Goal: Task Accomplishment & Management: Complete application form

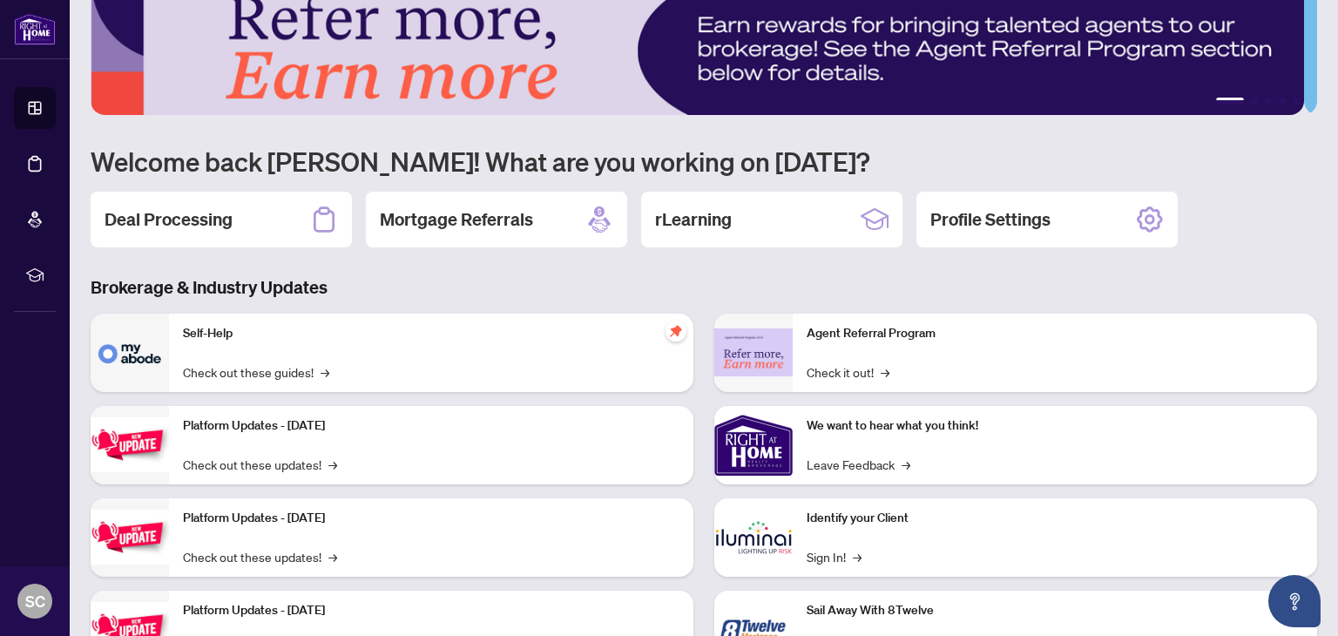
scroll to position [87, 0]
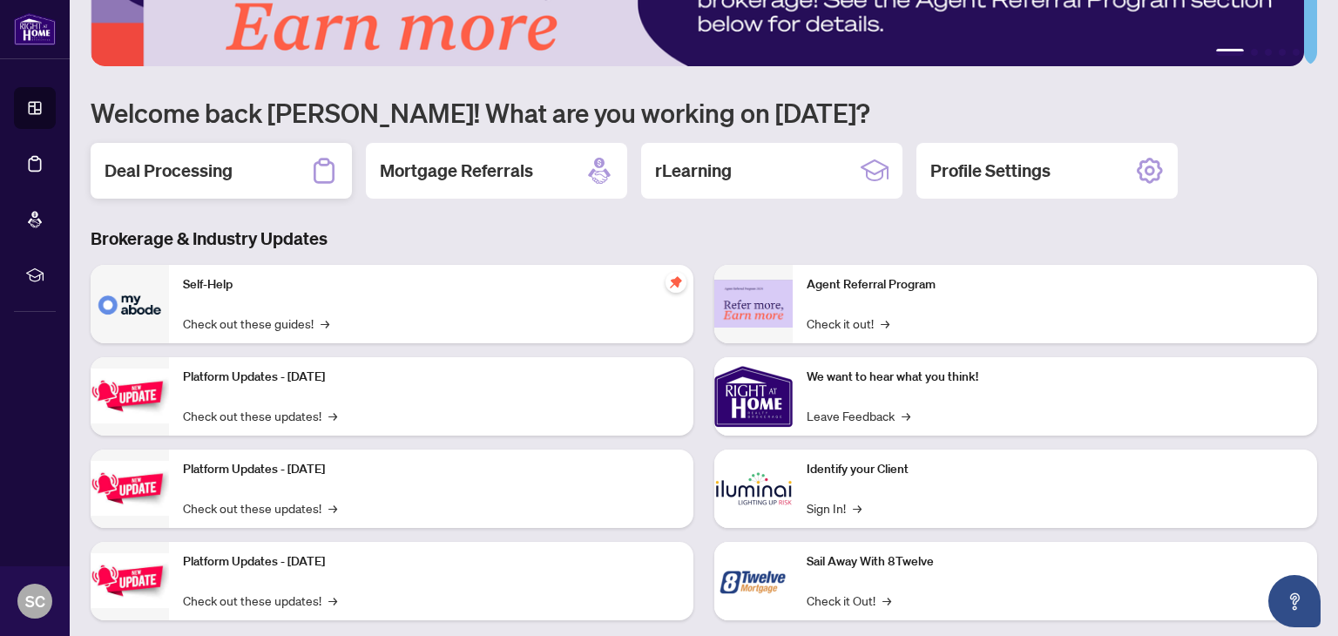
click at [181, 178] on h2 "Deal Processing" at bounding box center [169, 171] width 128 height 24
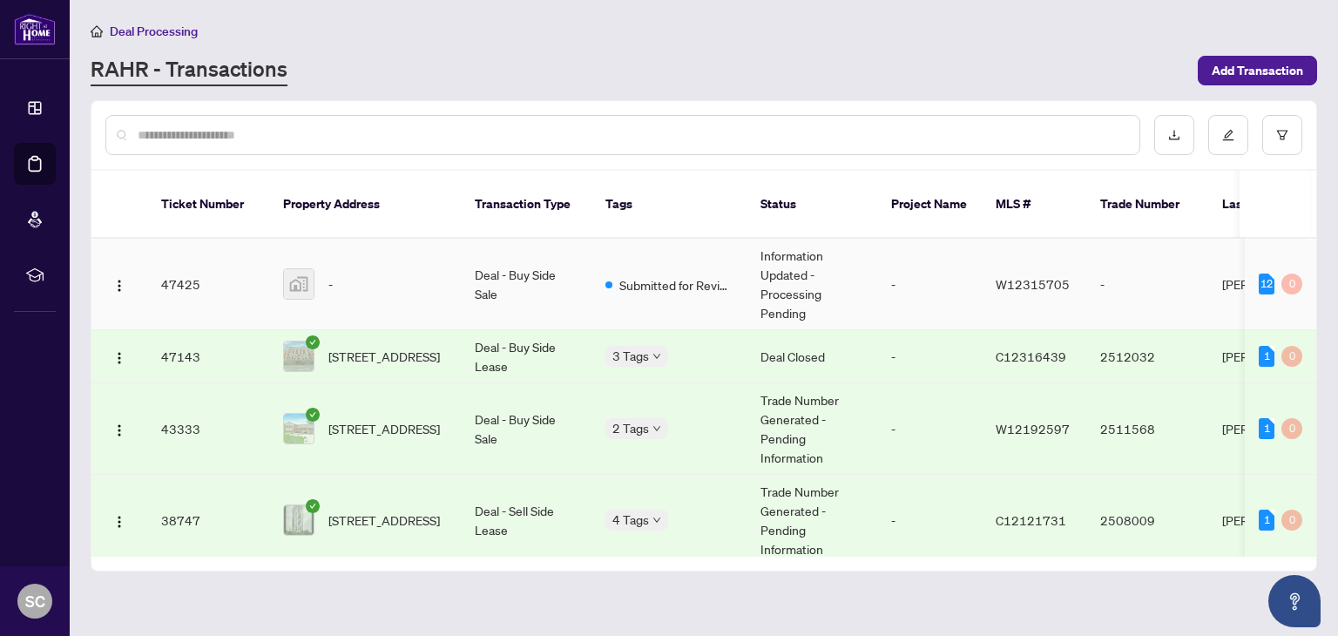
click at [394, 268] on div "-" at bounding box center [365, 283] width 164 height 31
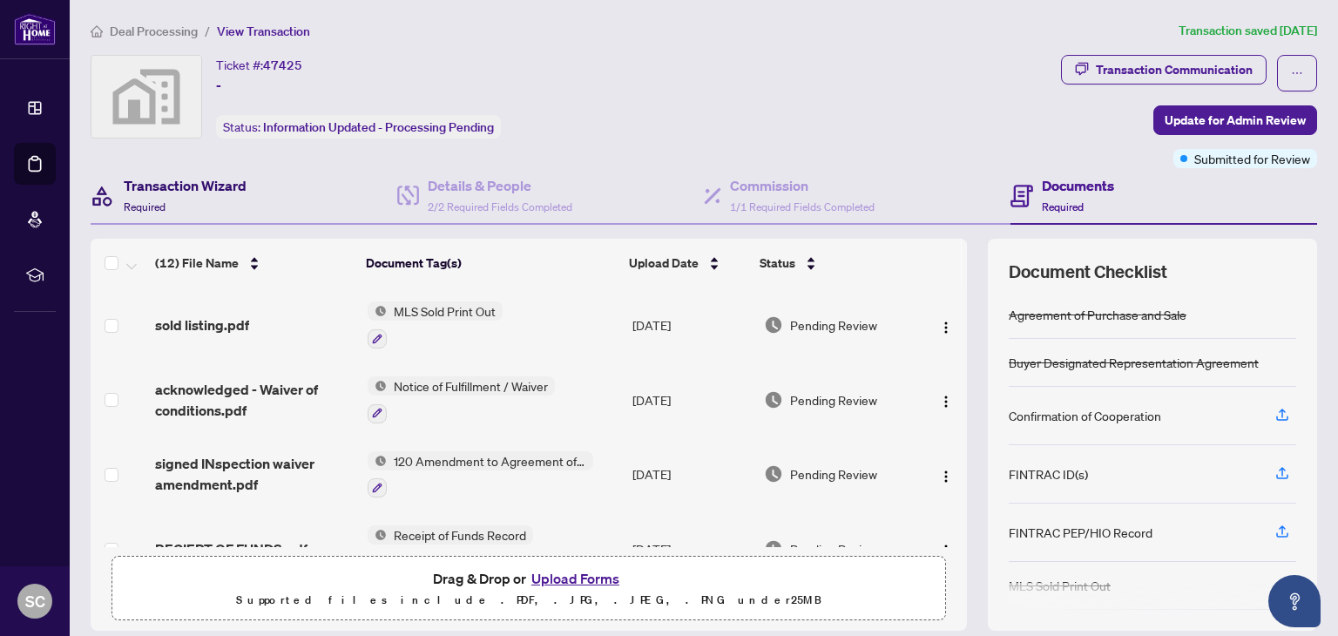
click at [195, 192] on h4 "Transaction Wizard" at bounding box center [185, 185] width 123 height 21
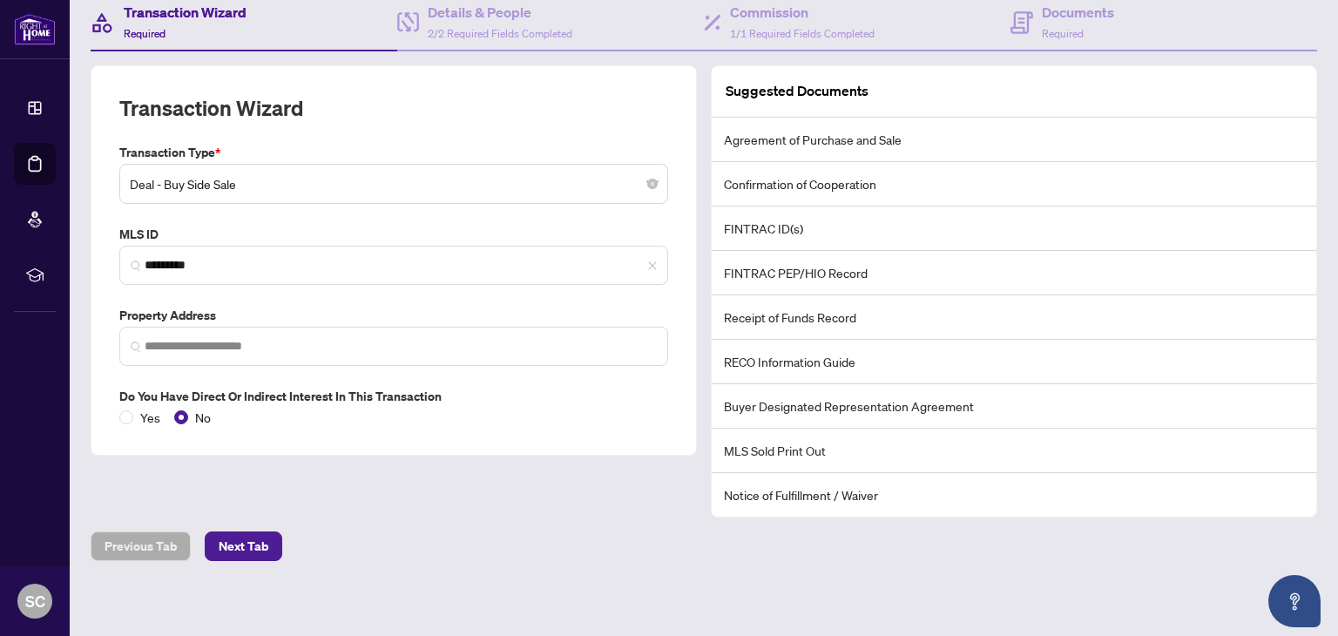
scroll to position [174, 0]
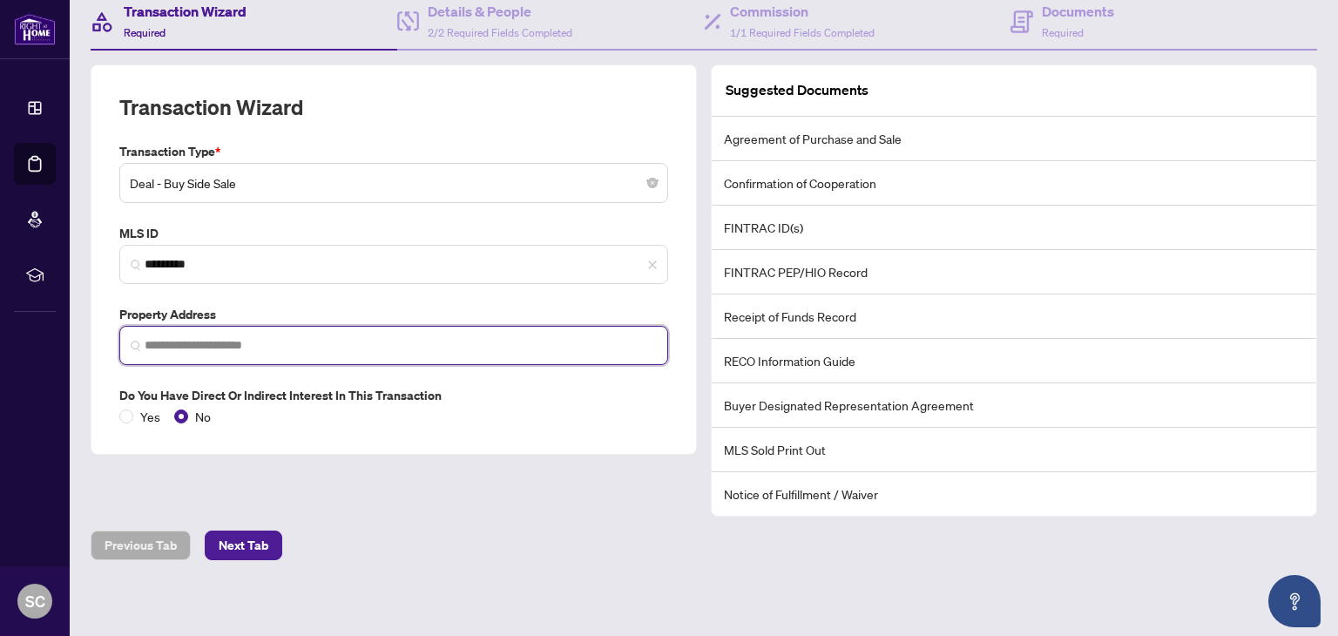
click at [191, 342] on input "search" at bounding box center [401, 345] width 512 height 18
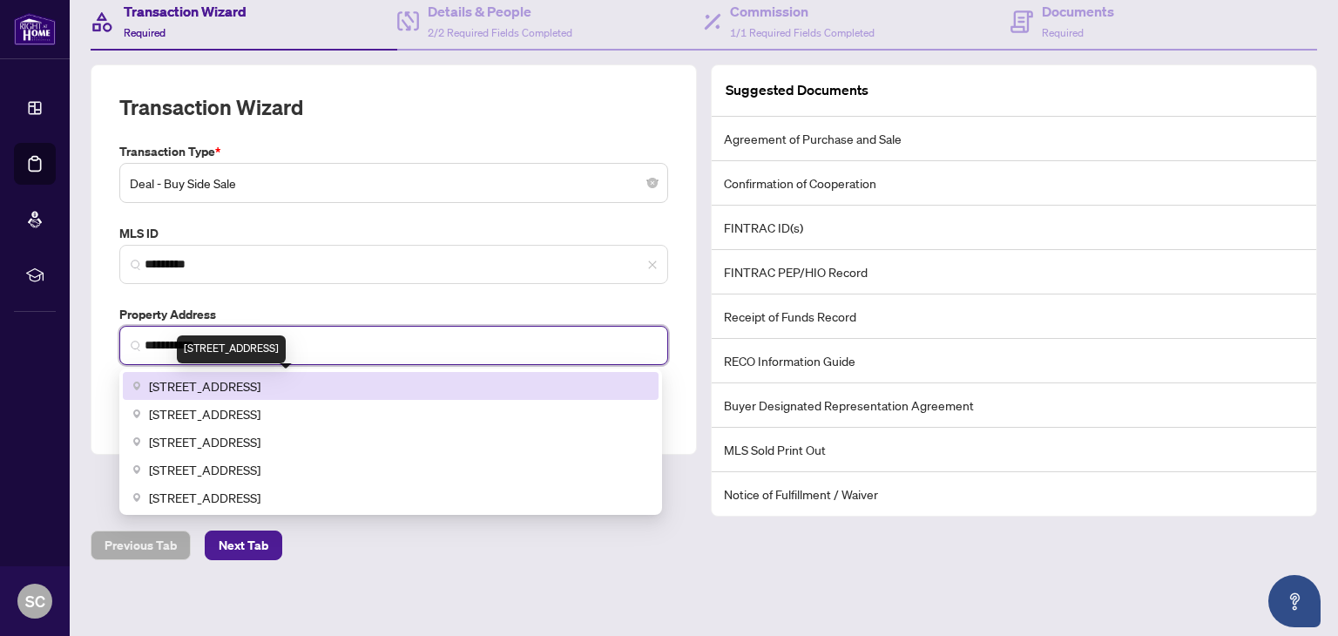
click at [261, 384] on span "2330 Credit Valley Road, Mississauga, ON, Canada" at bounding box center [205, 385] width 112 height 19
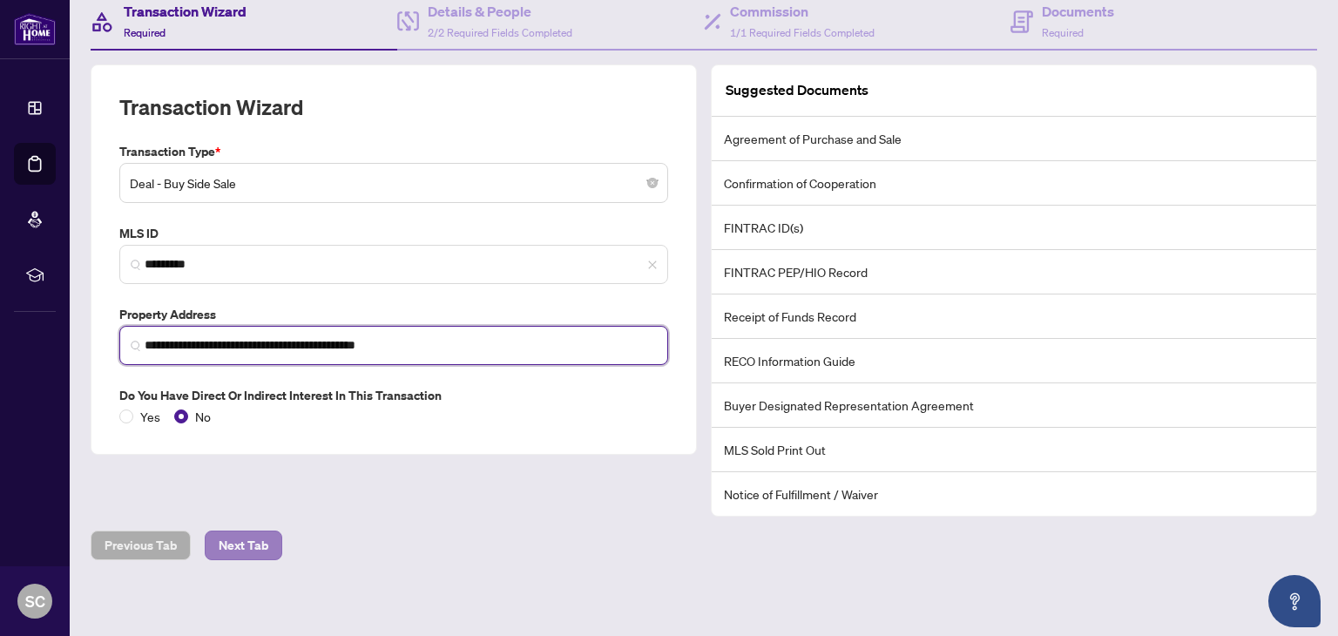
type input "**********"
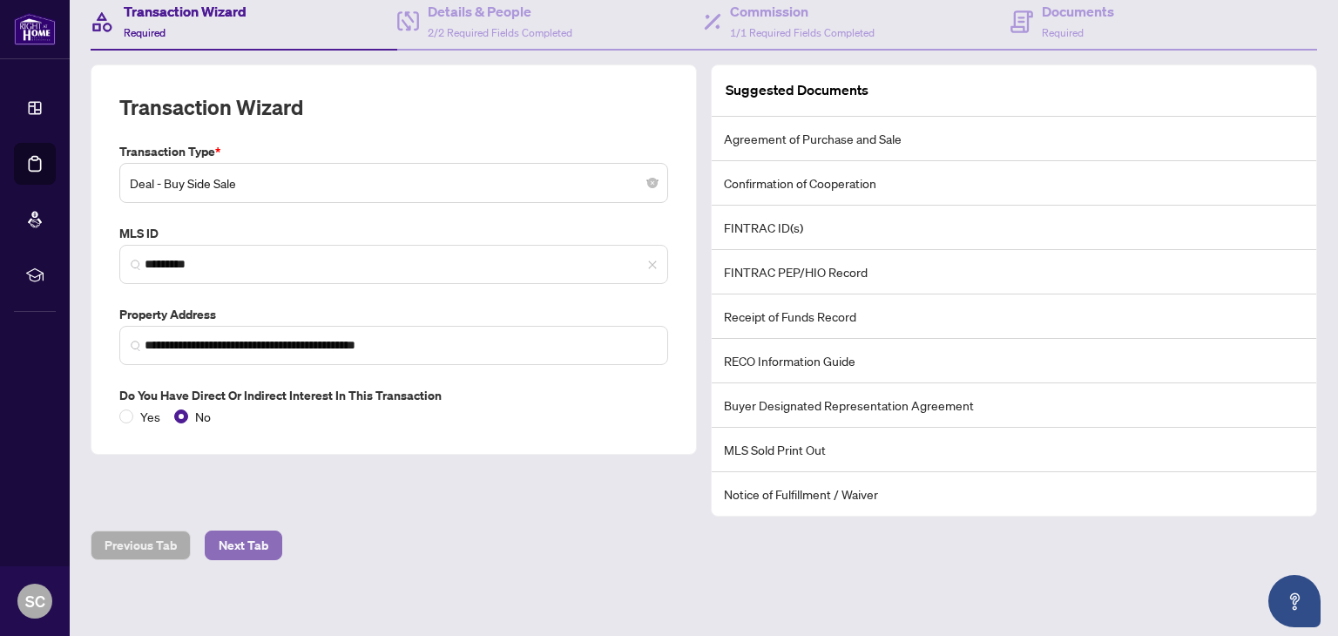
click at [245, 543] on span "Next Tab" at bounding box center [244, 545] width 50 height 28
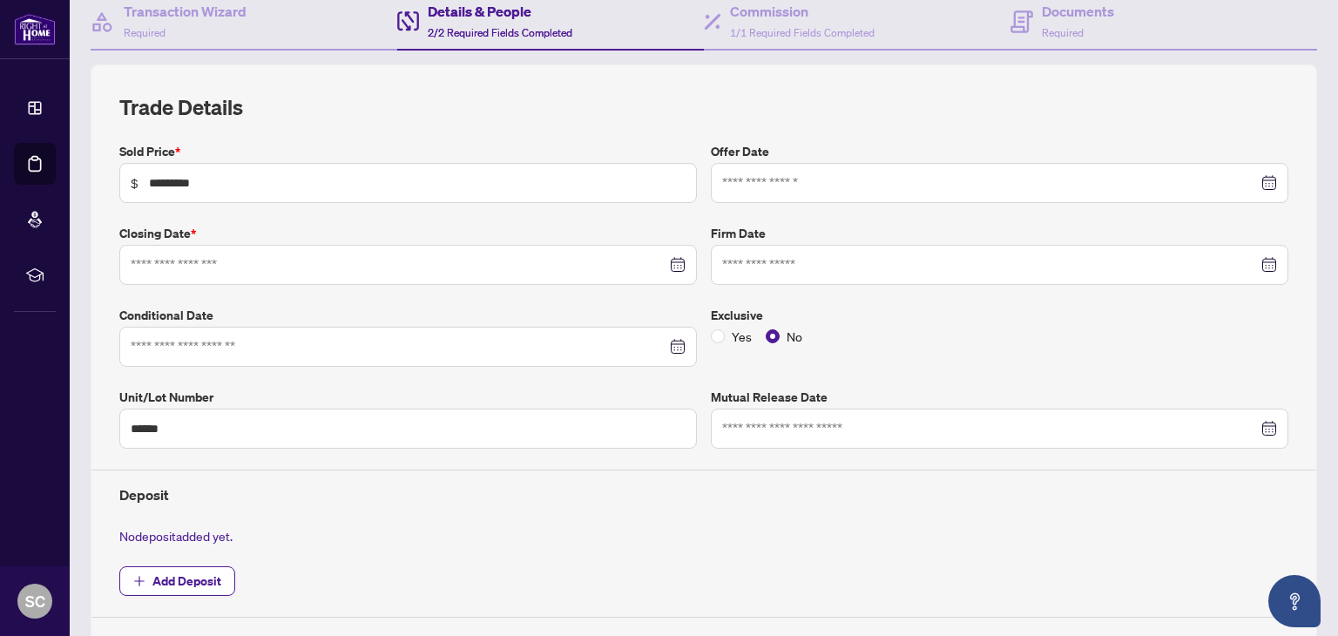
type input "**********"
click at [490, 17] on h4 "Details & People" at bounding box center [500, 11] width 145 height 21
click at [484, 17] on h4 "Details & People" at bounding box center [500, 11] width 145 height 21
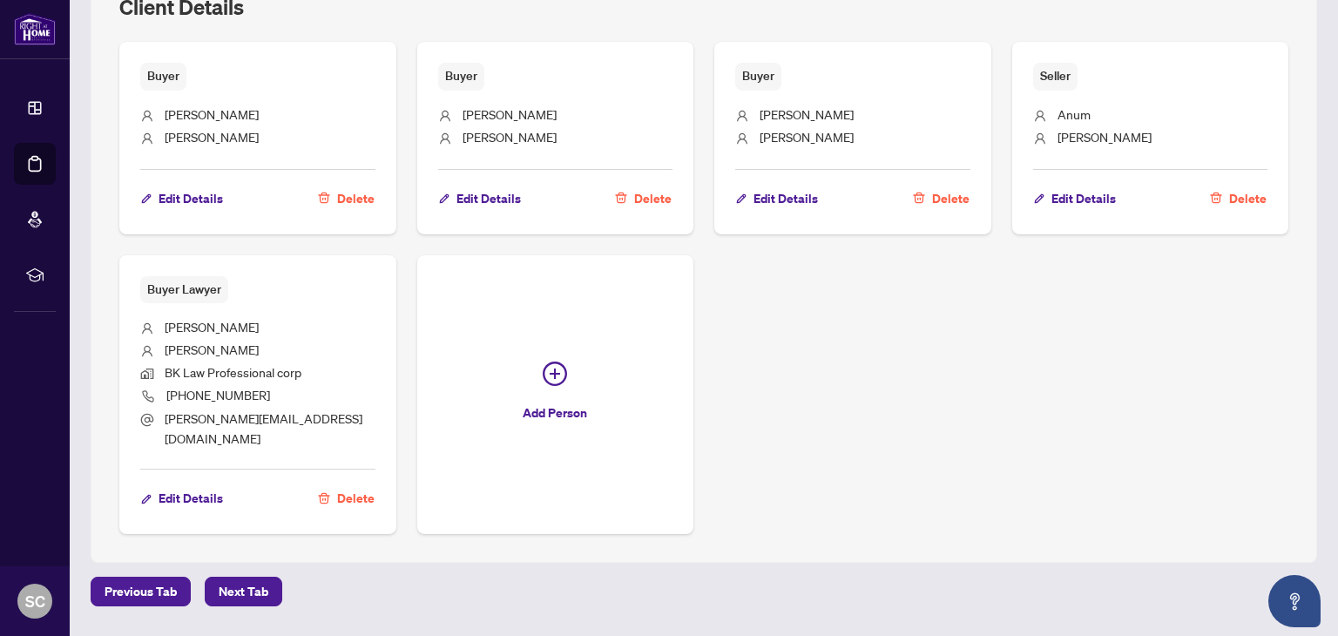
scroll to position [871, 0]
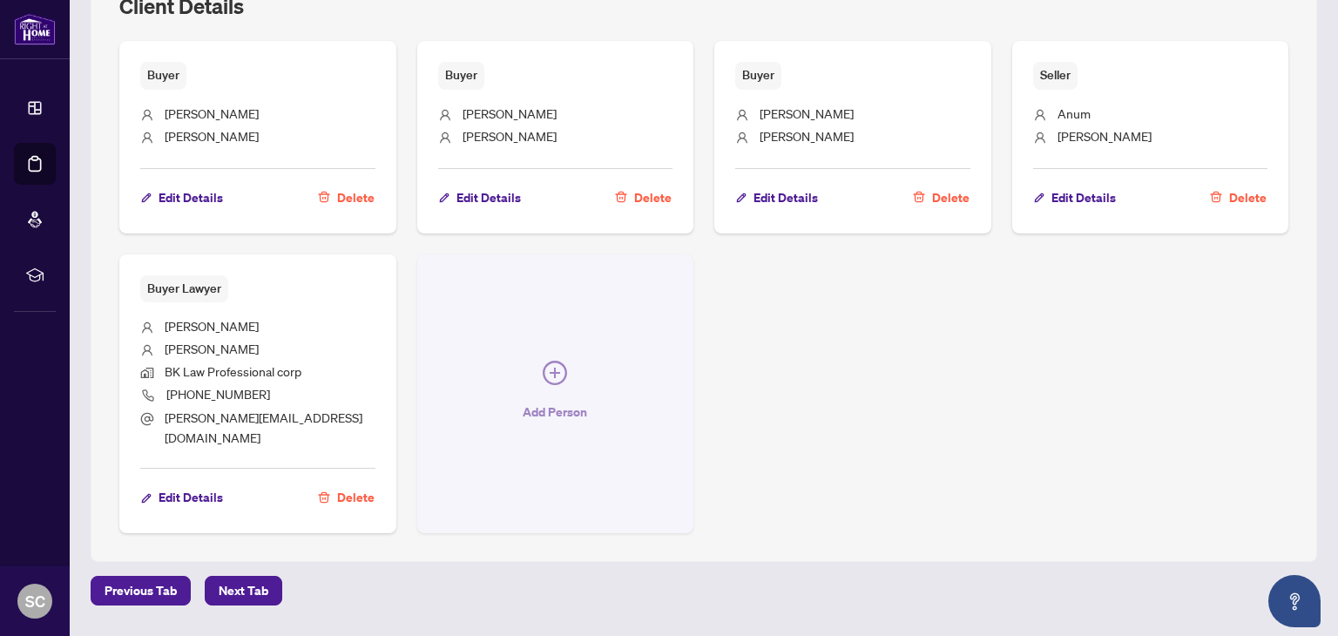
click at [533, 398] on span "Add Person" at bounding box center [555, 412] width 64 height 28
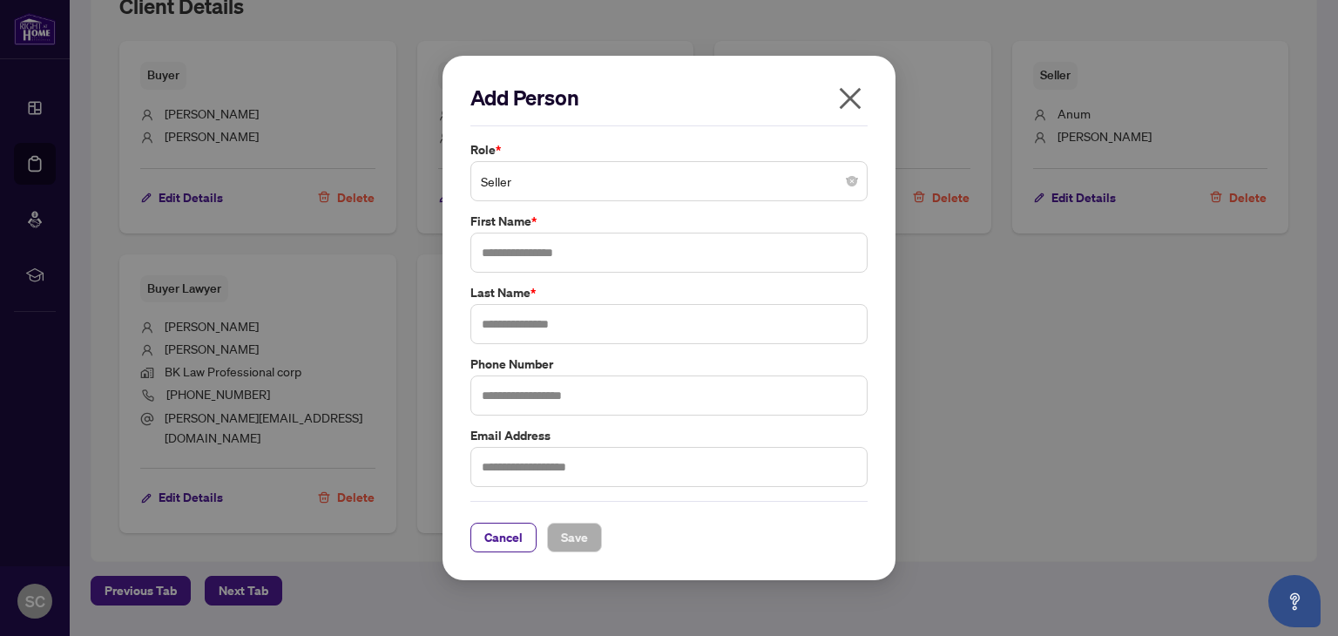
click at [673, 190] on span "Seller" at bounding box center [669, 181] width 376 height 33
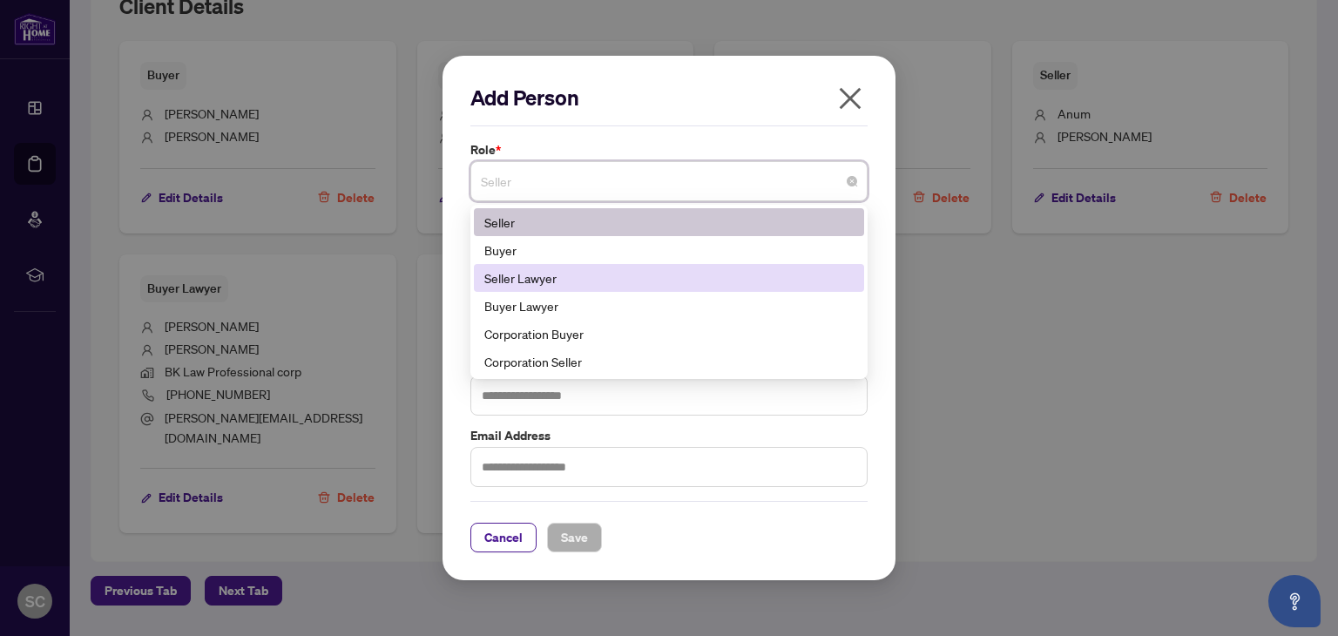
click at [616, 283] on div "Seller Lawyer" at bounding box center [668, 277] width 369 height 19
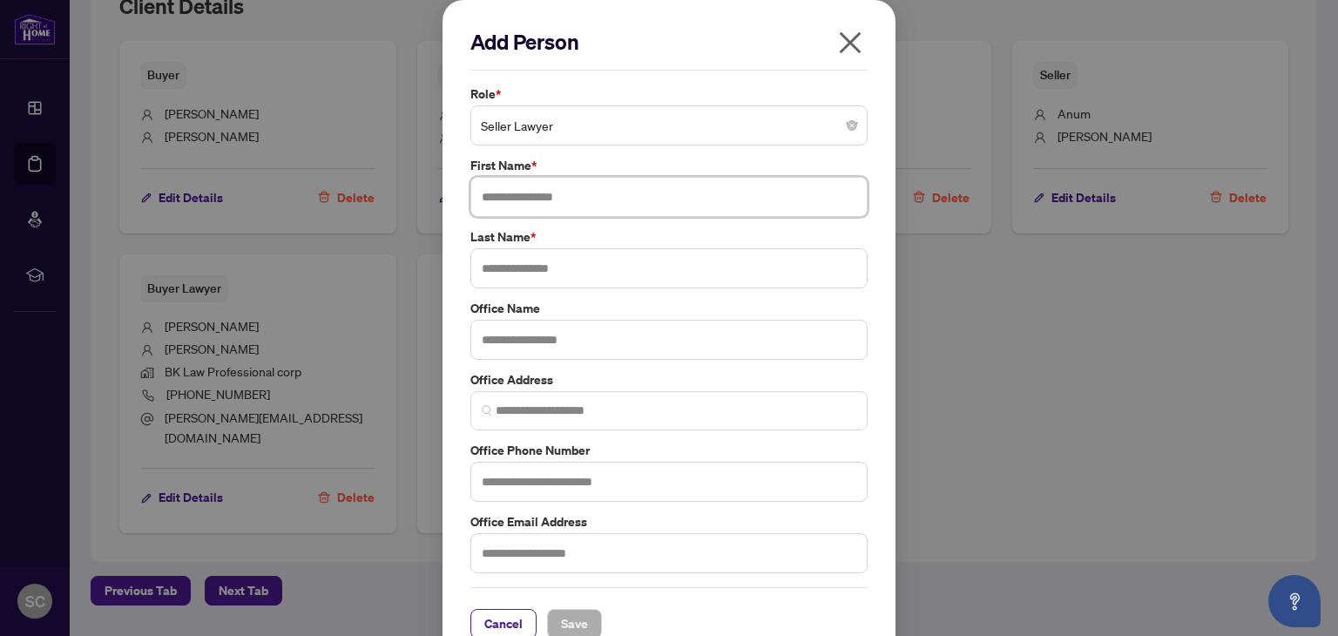
click at [524, 197] on input "text" at bounding box center [668, 197] width 397 height 40
type input "*"
type input "*****"
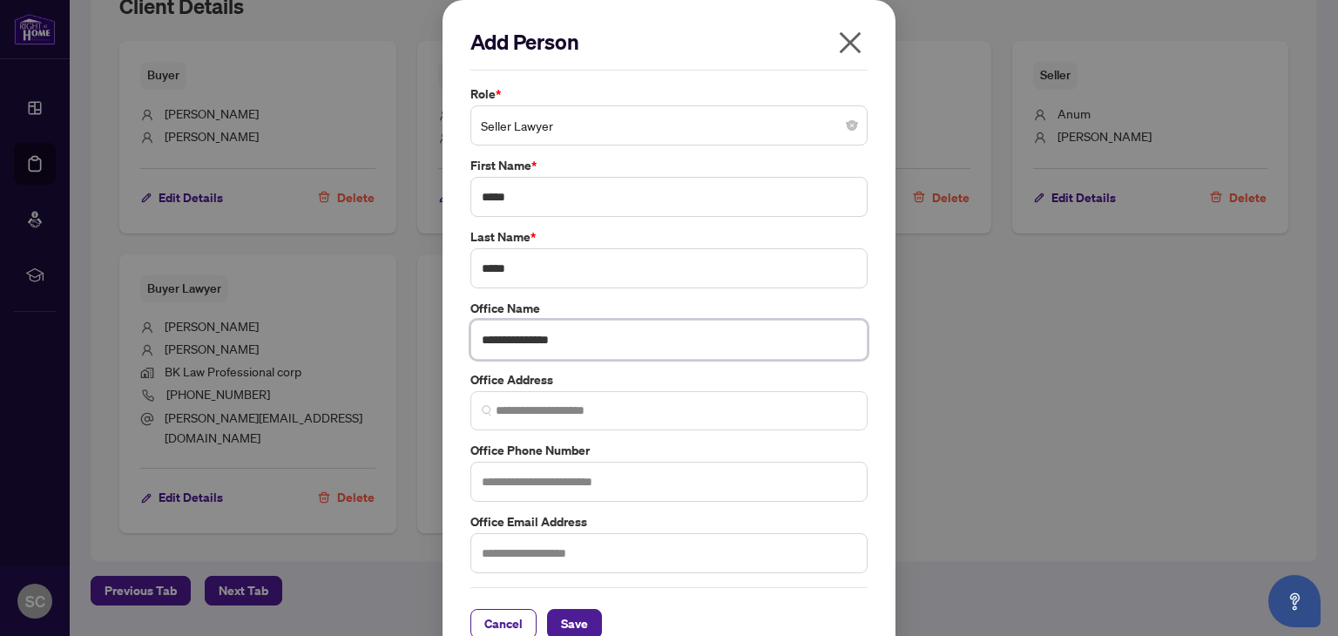
type input "**********"
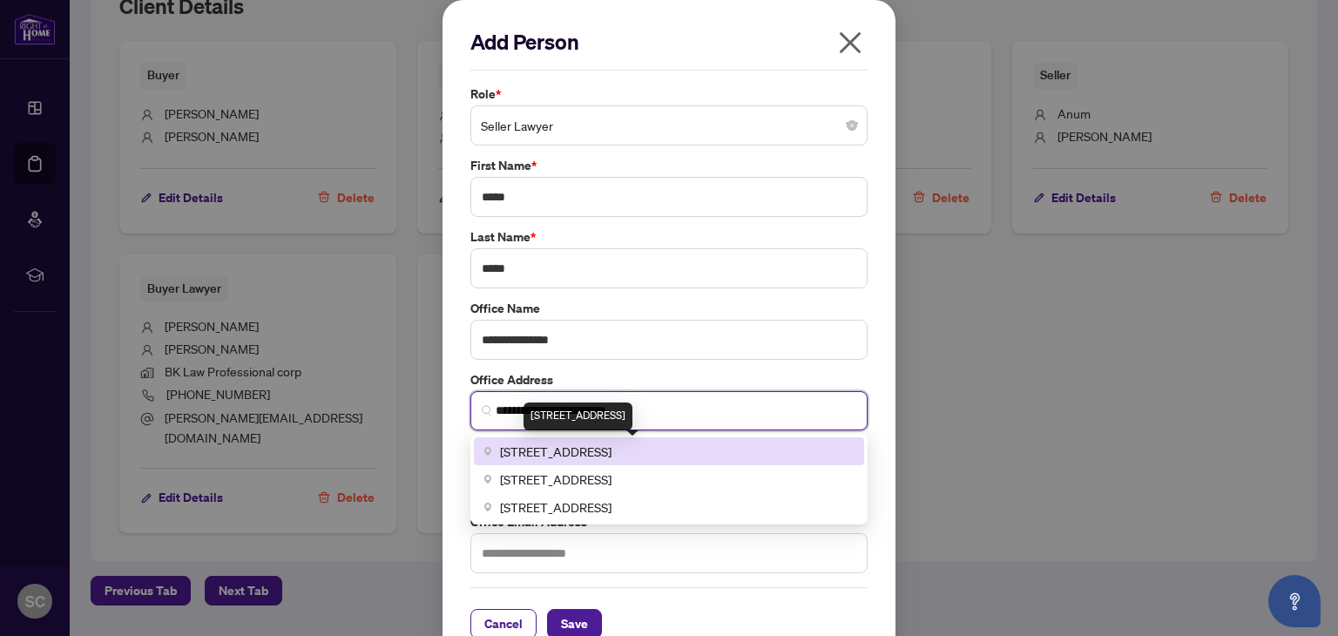
click at [612, 447] on span "218 Export Blvd unit 105, Mississauga, ON, Canada" at bounding box center [556, 451] width 112 height 19
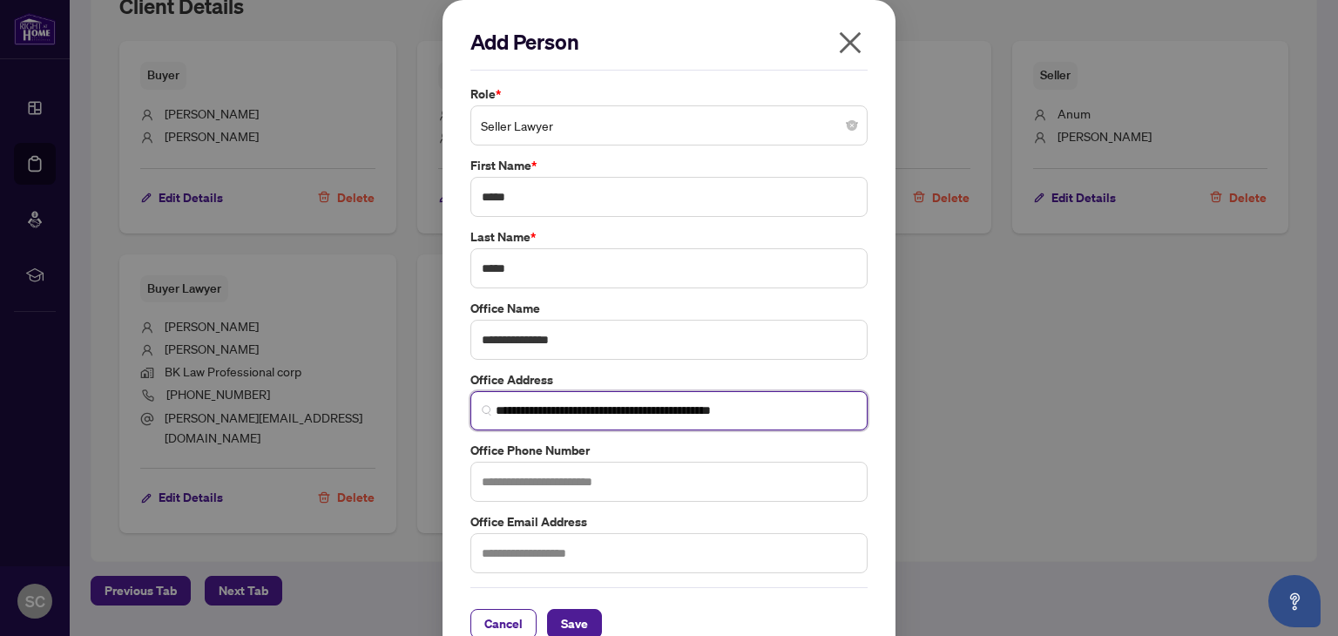
type input "**********"
click at [575, 484] on input "text" at bounding box center [668, 482] width 397 height 40
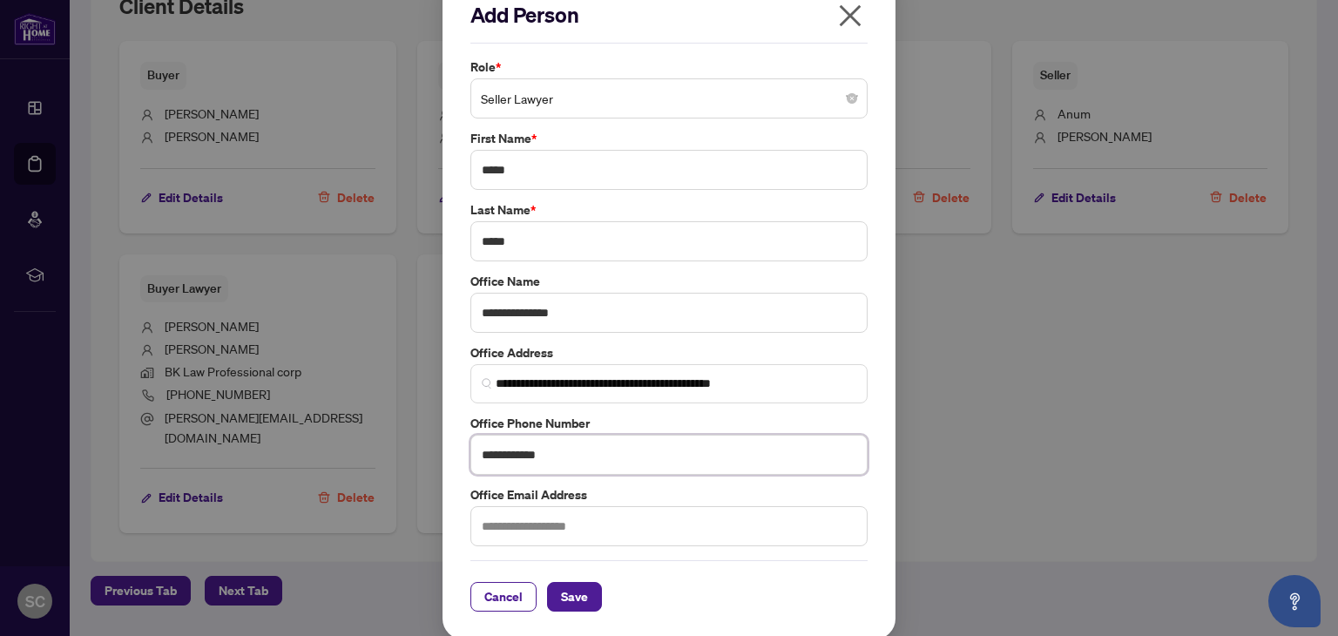
scroll to position [28, 0]
type input "**********"
click at [537, 523] on input "text" at bounding box center [668, 525] width 397 height 40
type input "**********"
click at [569, 593] on span "Save" at bounding box center [574, 596] width 27 height 28
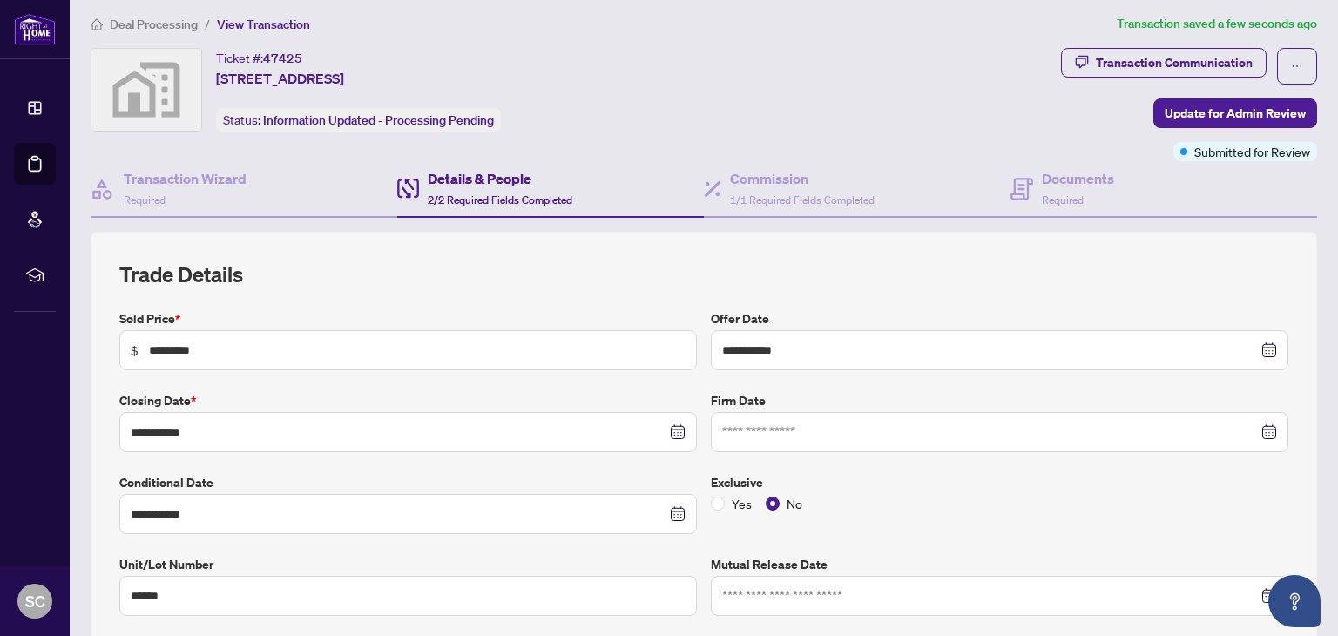
scroll to position [0, 0]
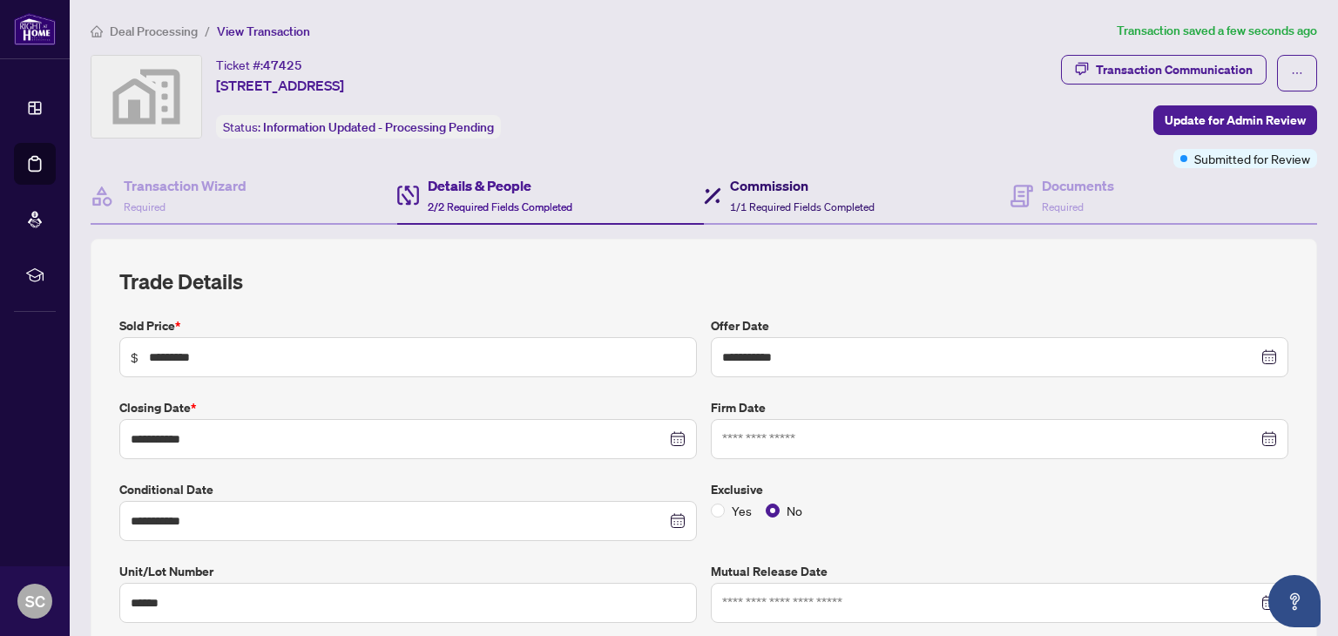
click at [807, 196] on div "Commission 1/1 Required Fields Completed" at bounding box center [802, 195] width 145 height 41
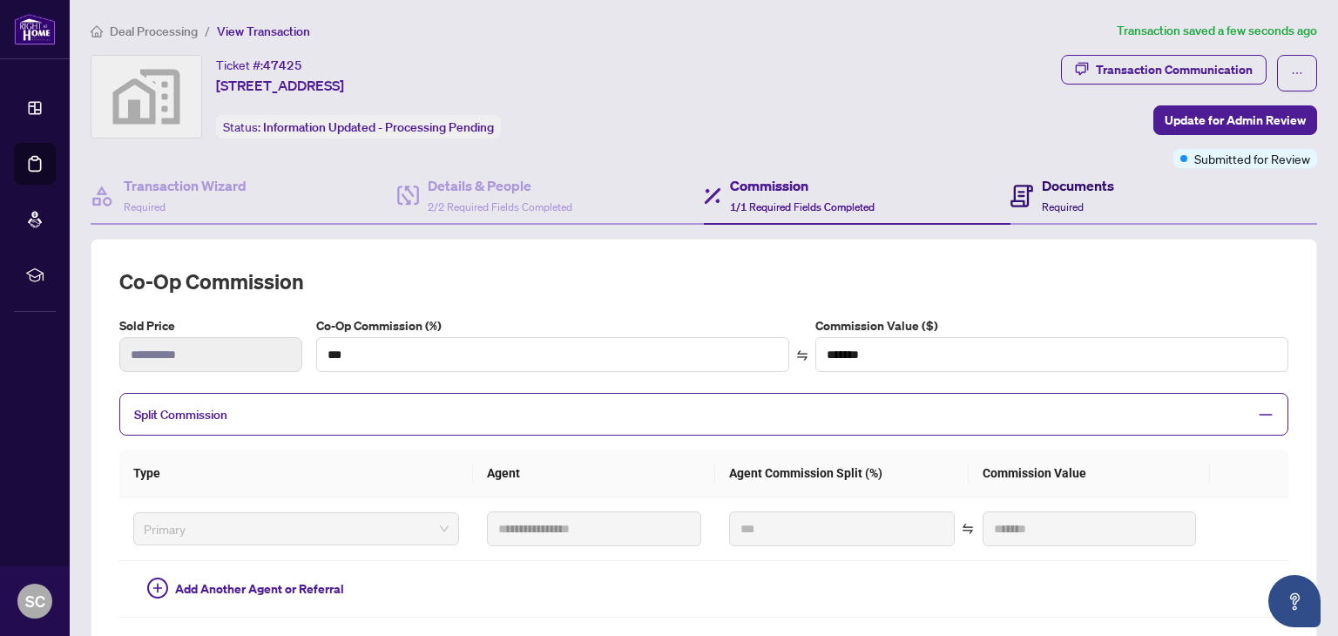
click at [1078, 186] on h4 "Documents" at bounding box center [1078, 185] width 72 height 21
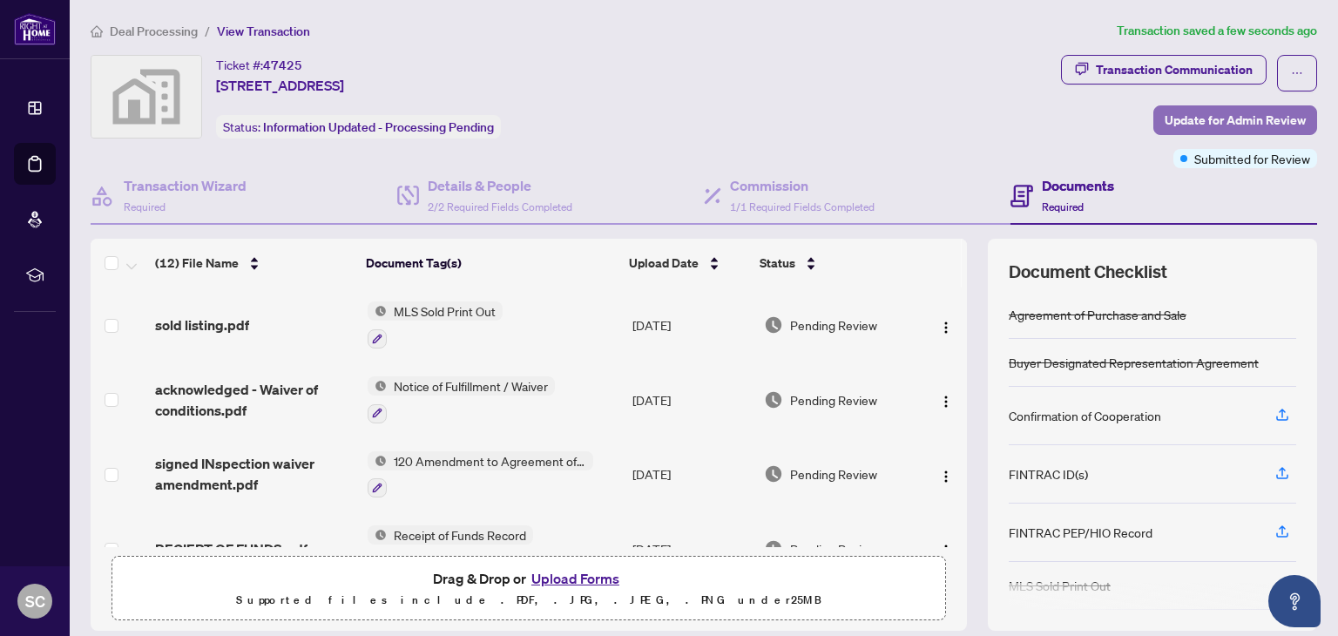
click at [1225, 112] on span "Update for Admin Review" at bounding box center [1235, 120] width 141 height 28
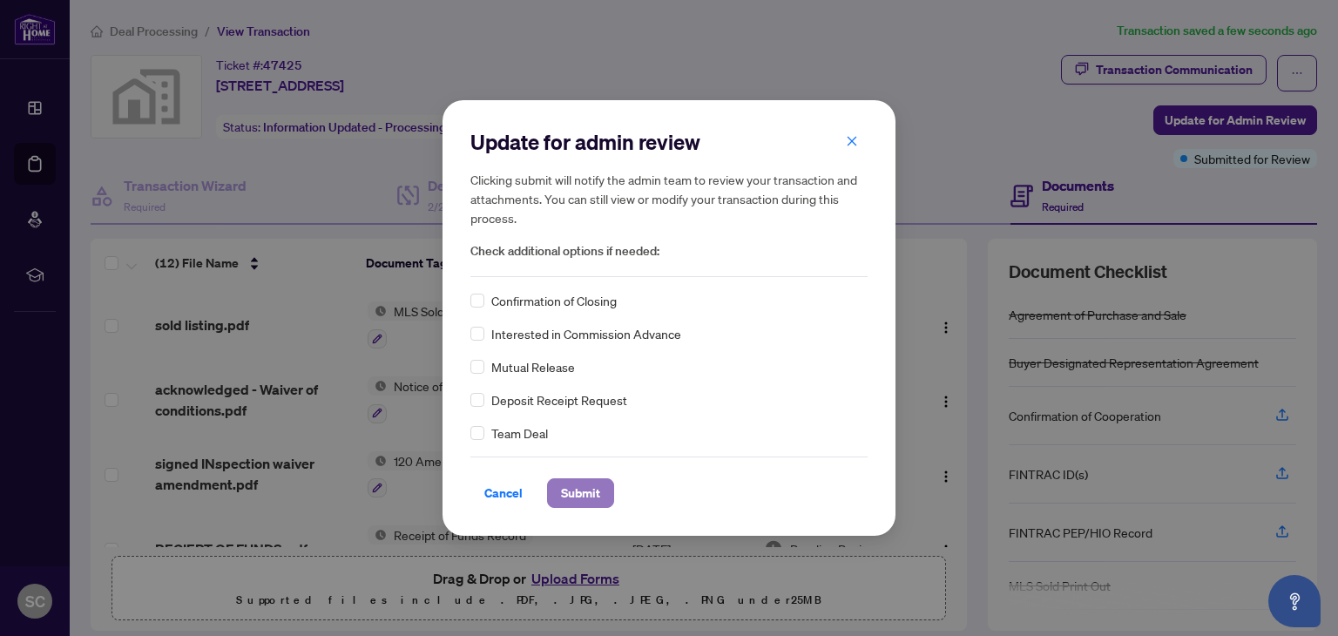
click at [599, 489] on span "Submit" at bounding box center [580, 493] width 39 height 28
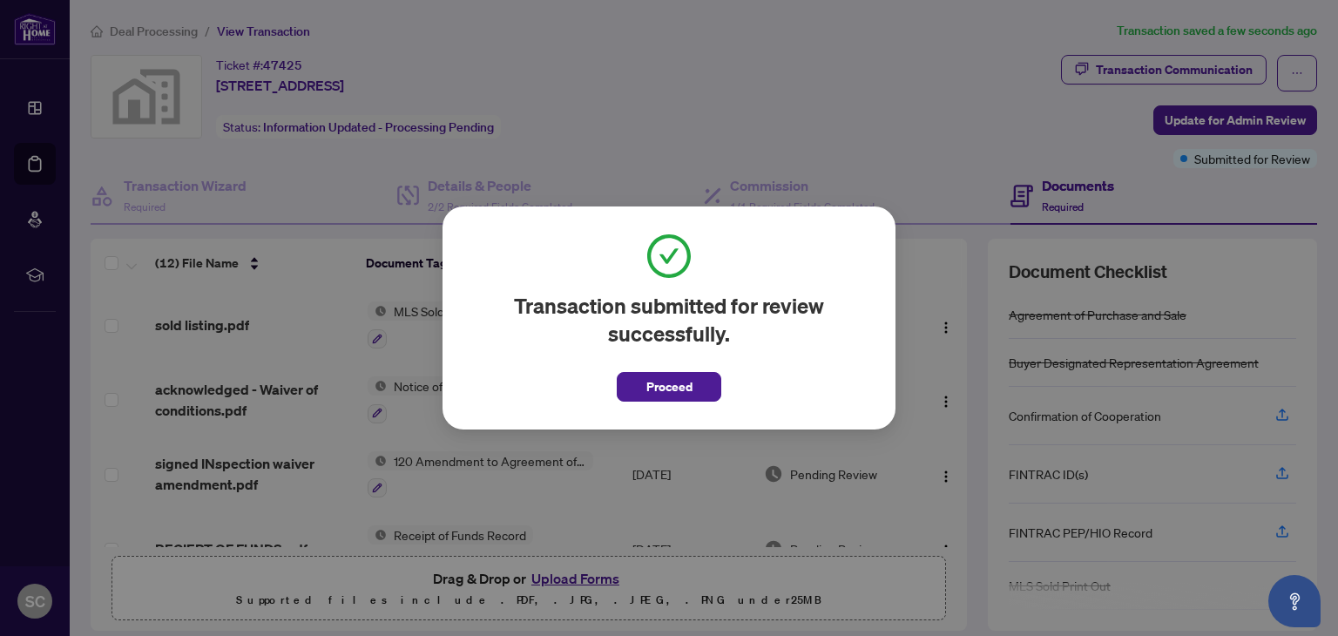
click at [654, 383] on span "Proceed" at bounding box center [669, 387] width 46 height 28
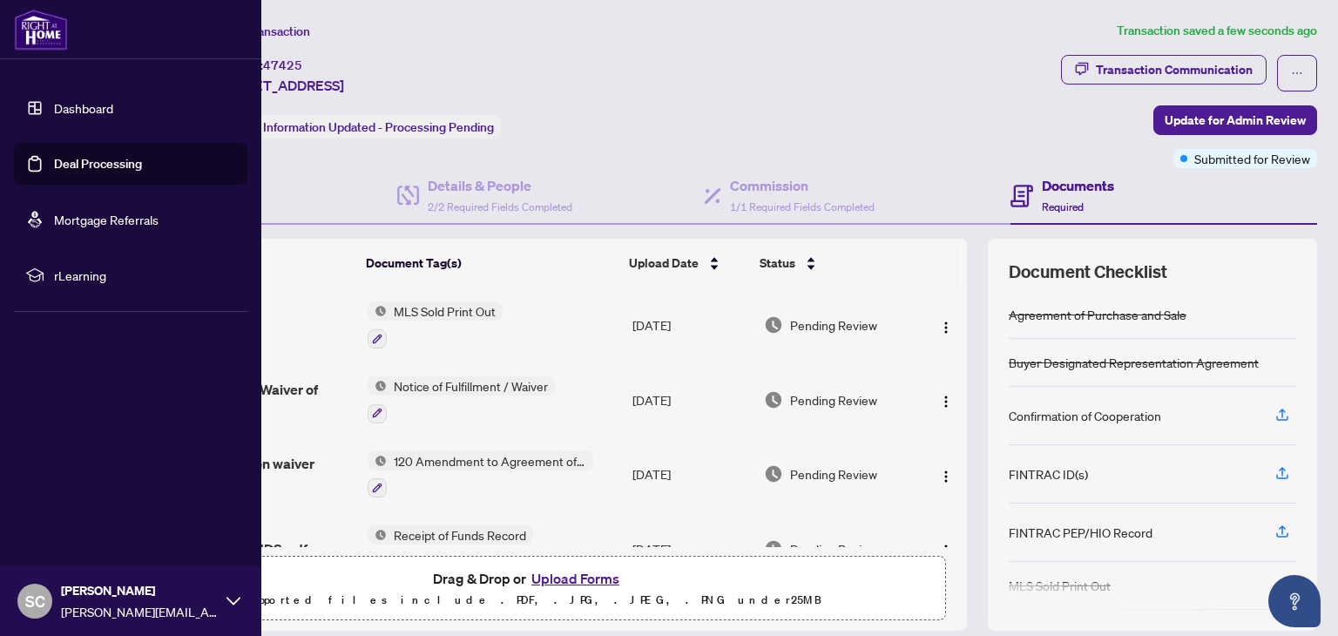
click at [72, 109] on link "Dashboard" at bounding box center [83, 108] width 59 height 16
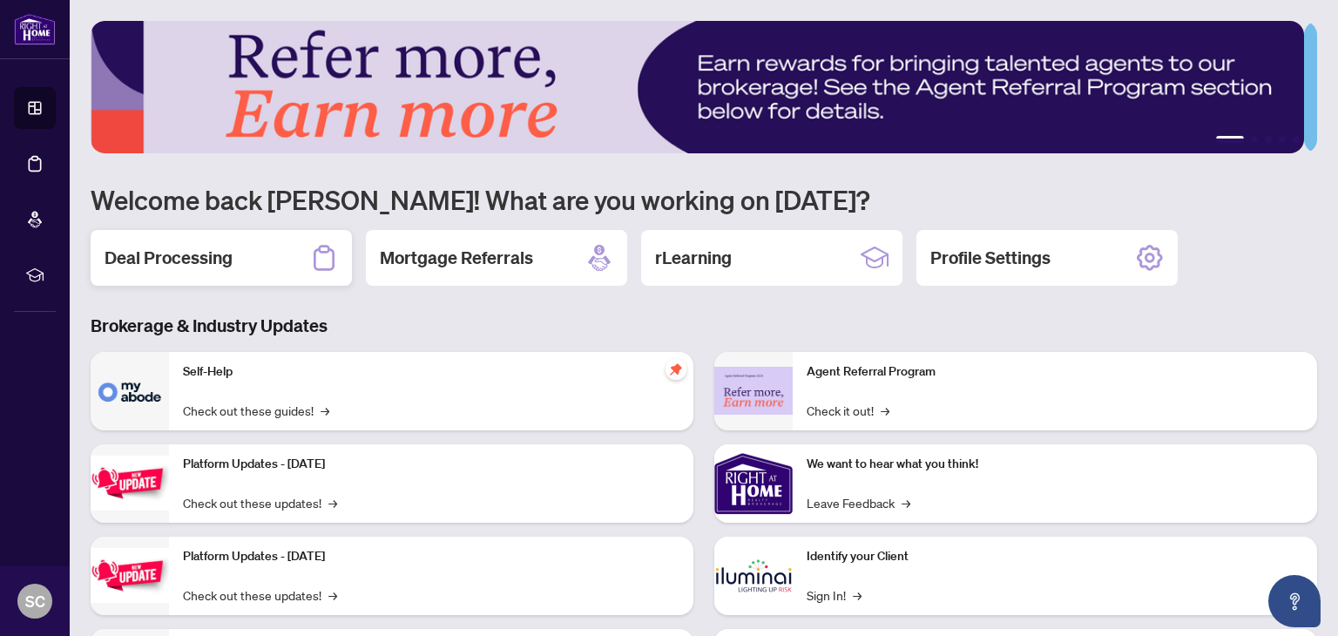
click at [182, 254] on h2 "Deal Processing" at bounding box center [169, 258] width 128 height 24
